Goal: Task Accomplishment & Management: Use online tool/utility

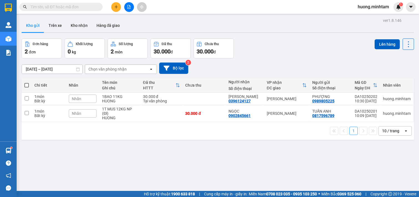
click at [28, 86] on span at bounding box center [26, 85] width 4 height 4
click at [27, 83] on input "checkbox" at bounding box center [27, 83] width 0 height 0
checkbox input "true"
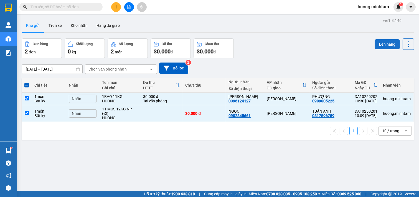
click at [382, 45] on button "Lên hàng" at bounding box center [386, 44] width 25 height 10
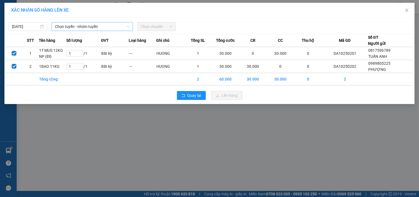
click at [114, 25] on span "Chọn tuyến - nhóm tuyến" at bounding box center [92, 26] width 75 height 8
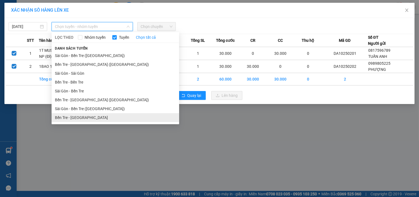
click at [73, 117] on li "Bến Tre - [GEOGRAPHIC_DATA]" at bounding box center [115, 117] width 127 height 9
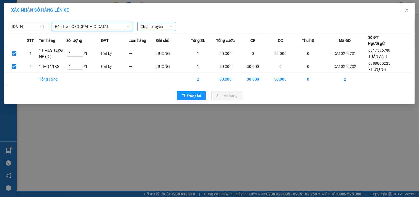
click at [167, 25] on span "Chọn chuyến" at bounding box center [156, 26] width 32 height 8
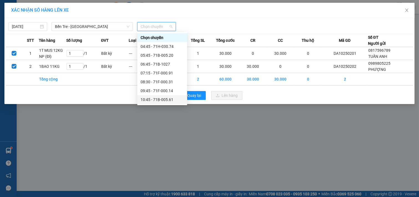
click at [156, 98] on div "10:45 - 71B-005.61" at bounding box center [161, 100] width 43 height 6
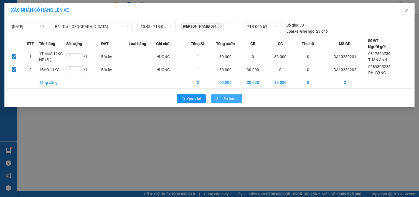
click at [237, 97] on span "Lên hàng" at bounding box center [230, 99] width 16 height 6
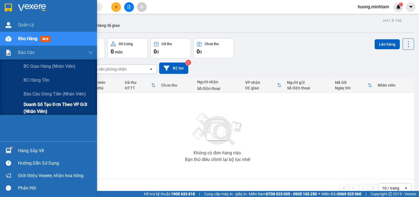
click at [65, 107] on span "Doanh số tạo đơn theo VP gửi (nhân viên)" at bounding box center [58, 108] width 69 height 14
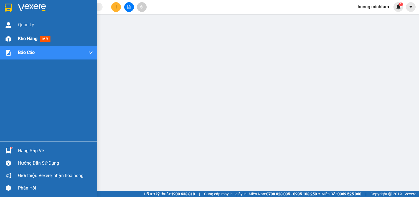
click at [37, 38] on span "Kho hàng" at bounding box center [27, 38] width 19 height 5
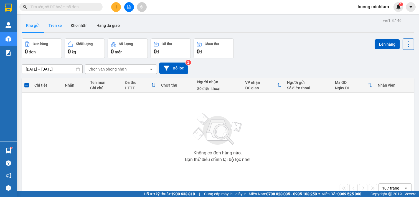
click at [59, 27] on button "Trên xe" at bounding box center [55, 25] width 22 height 13
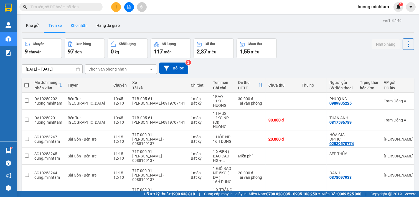
click at [81, 28] on button "Kho nhận" at bounding box center [79, 25] width 26 height 13
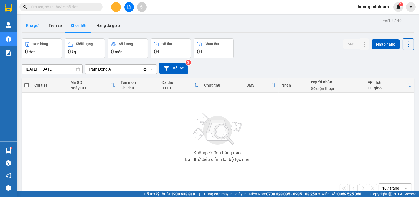
click at [32, 27] on button "Kho gửi" at bounding box center [33, 25] width 22 height 13
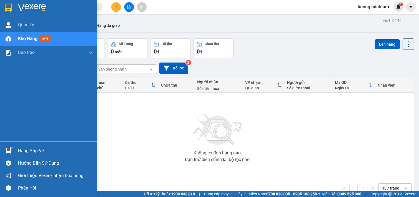
click at [31, 153] on div "Hàng sắp về" at bounding box center [55, 151] width 75 height 8
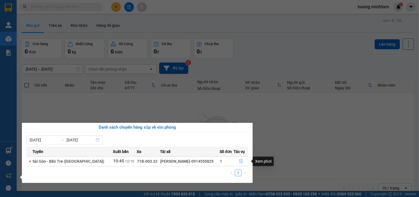
click at [239, 161] on icon "file-done" at bounding box center [241, 161] width 4 height 4
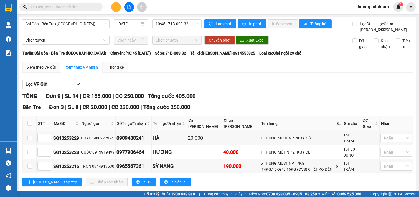
type input "[DATE]"
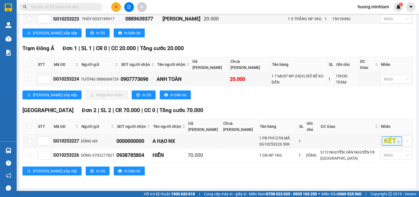
scroll to position [39, 0]
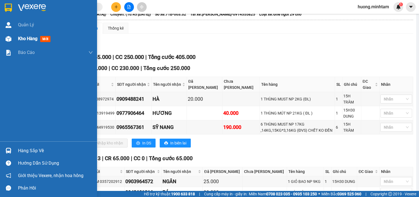
click at [24, 39] on span "Kho hàng" at bounding box center [27, 38] width 19 height 5
